Goal: Navigation & Orientation: Go to known website

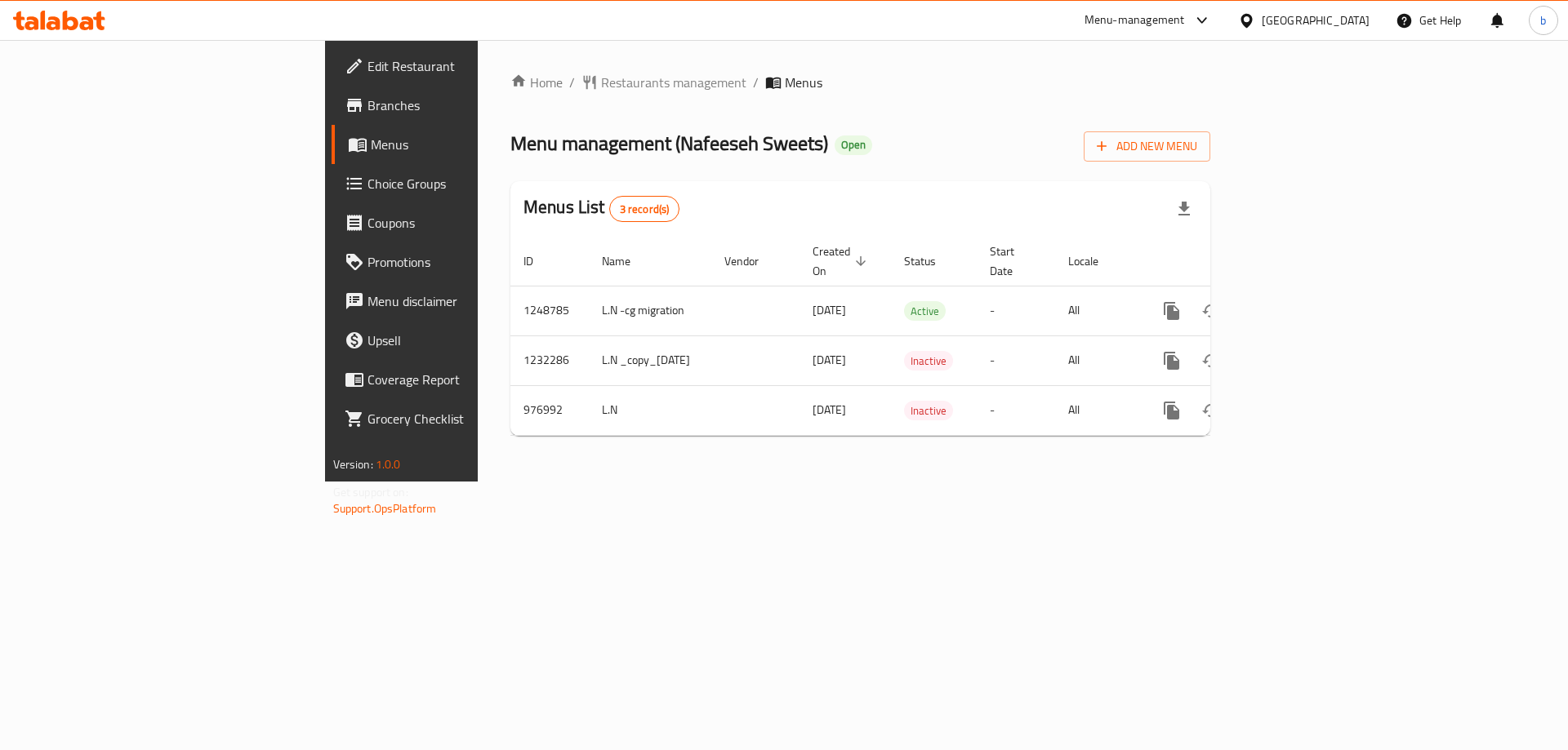
click at [45, 15] on icon at bounding box center [44, 20] width 5 height 18
click at [77, 15] on icon at bounding box center [60, 20] width 93 height 19
